Goal: Task Accomplishment & Management: Use online tool/utility

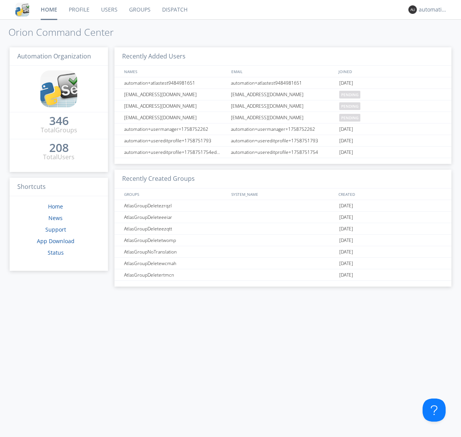
click at [174, 10] on link "Dispatch" at bounding box center [174, 9] width 37 height 19
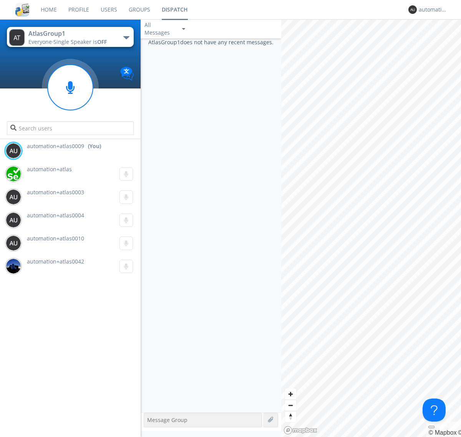
click at [126, 37] on div "button" at bounding box center [126, 37] width 6 height 3
click at [0, 0] on span "AtlasGroupDispatch5" at bounding box center [0, 0] width 0 height 0
click at [431, 10] on div "automation+atlas0009" at bounding box center [433, 10] width 29 height 8
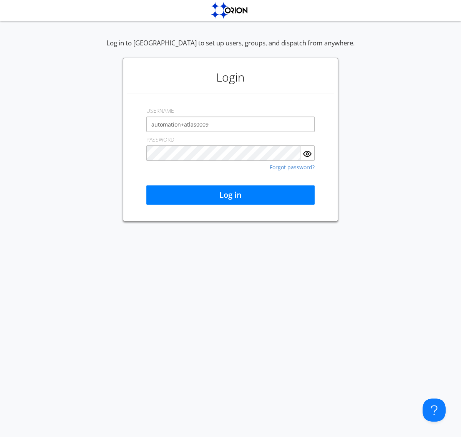
type input "automation+atlas0009"
click at [231, 195] on button "Log in" at bounding box center [230, 194] width 168 height 19
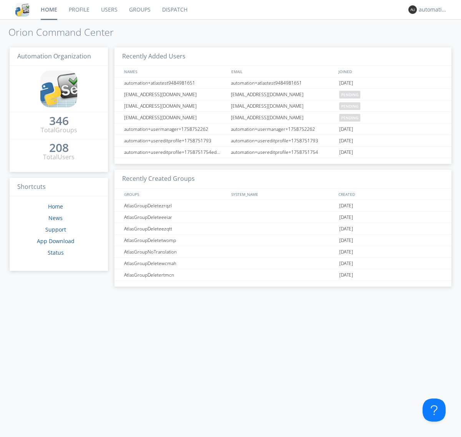
click at [174, 10] on link "Dispatch" at bounding box center [174, 9] width 37 height 19
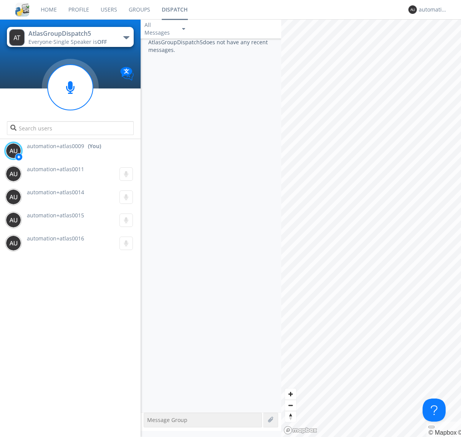
click at [126, 37] on div "button" at bounding box center [126, 37] width 6 height 3
click at [0, 0] on span "AtlasGroup1" at bounding box center [0, 0] width 0 height 0
click at [431, 10] on div "automation+atlas0009" at bounding box center [433, 10] width 29 height 8
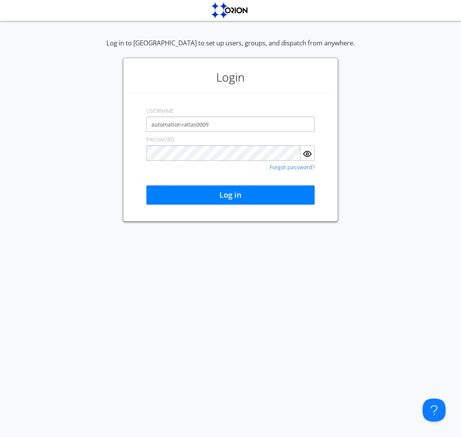
type input "automation+atlas0009"
click at [231, 195] on button "Log in" at bounding box center [230, 194] width 168 height 19
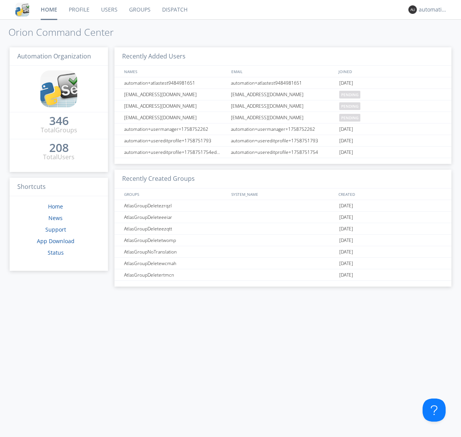
click at [174, 10] on link "Dispatch" at bounding box center [174, 9] width 37 height 19
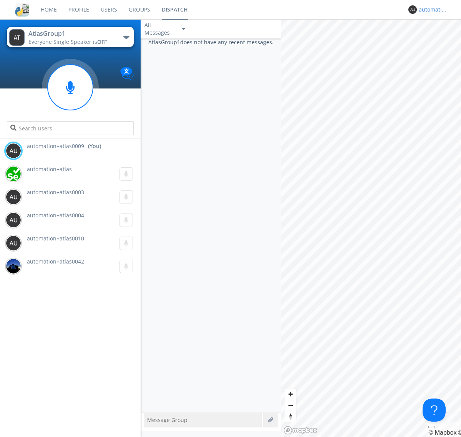
click at [431, 10] on div "automation+atlas0009" at bounding box center [433, 10] width 29 height 8
